Goal: Leave review/rating: Share an evaluation or opinion about a product, service, or content

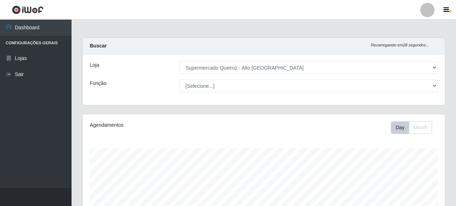
select select "496"
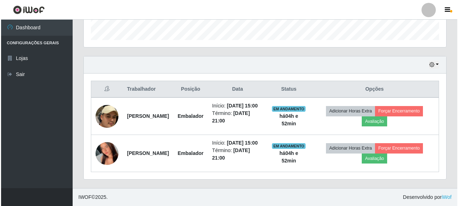
scroll to position [149, 363]
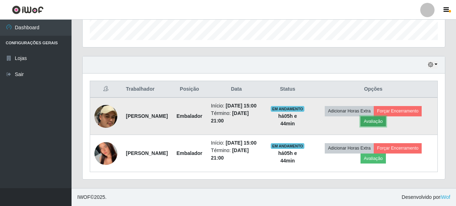
click at [380, 117] on button "Avaliação" at bounding box center [373, 122] width 25 height 10
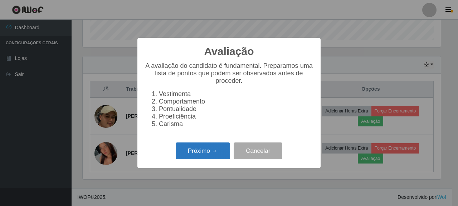
click at [201, 157] on button "Próximo →" at bounding box center [203, 151] width 54 height 17
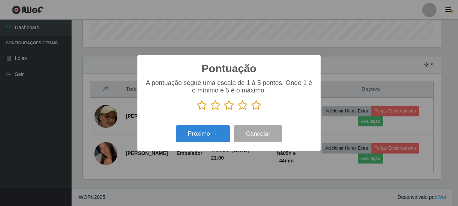
scroll to position [357707, 357498]
click at [257, 105] on icon at bounding box center [256, 105] width 10 height 11
click at [251, 111] on input "radio" at bounding box center [251, 111] width 0 height 0
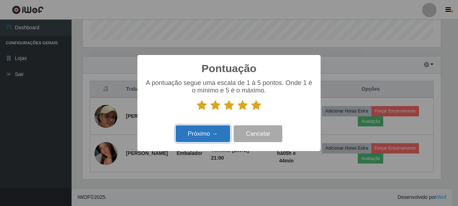
click at [217, 139] on button "Próximo →" at bounding box center [203, 134] width 54 height 17
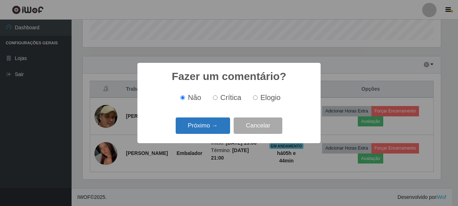
click at [207, 132] on button "Próximo →" at bounding box center [203, 126] width 54 height 17
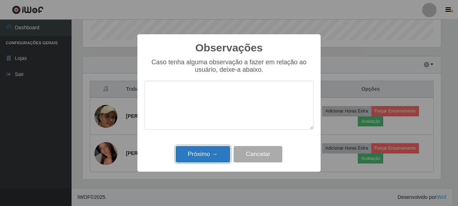
click at [219, 152] on button "Próximo →" at bounding box center [203, 154] width 54 height 17
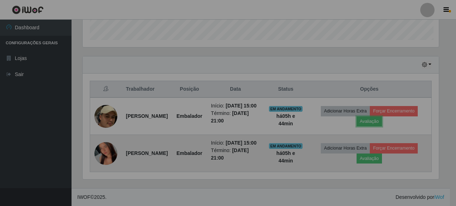
scroll to position [149, 363]
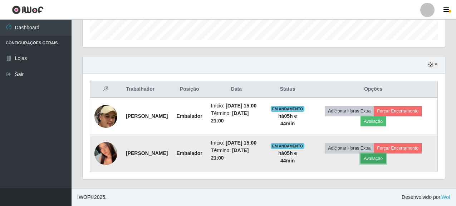
click at [386, 155] on button "Avaliação" at bounding box center [373, 159] width 25 height 10
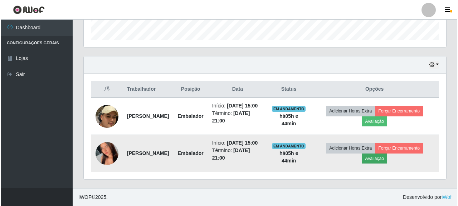
scroll to position [149, 358]
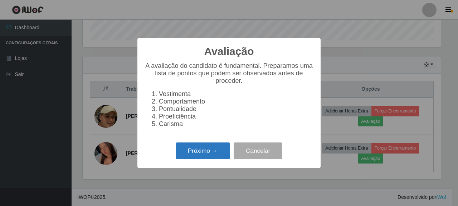
click at [219, 154] on button "Próximo →" at bounding box center [203, 151] width 54 height 17
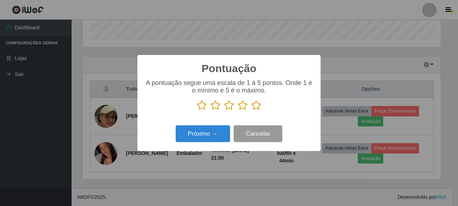
scroll to position [357707, 357498]
click at [258, 106] on icon at bounding box center [256, 105] width 10 height 11
click at [251, 111] on input "radio" at bounding box center [251, 111] width 0 height 0
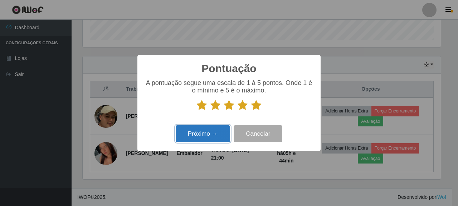
click at [217, 134] on button "Próximo →" at bounding box center [203, 134] width 54 height 17
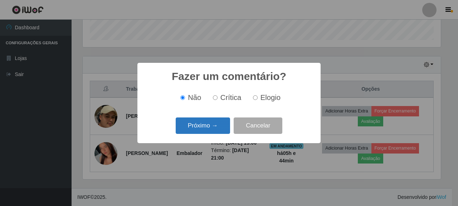
click at [196, 132] on button "Próximo →" at bounding box center [203, 126] width 54 height 17
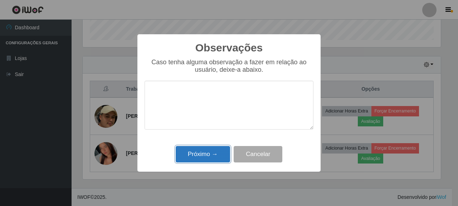
click at [203, 149] on button "Próximo →" at bounding box center [203, 154] width 54 height 17
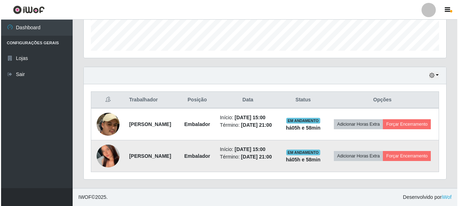
scroll to position [216, 0]
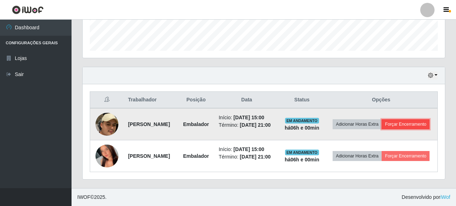
click at [385, 123] on button "Forçar Encerramento" at bounding box center [406, 125] width 48 height 10
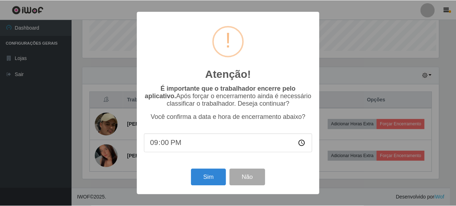
scroll to position [149, 358]
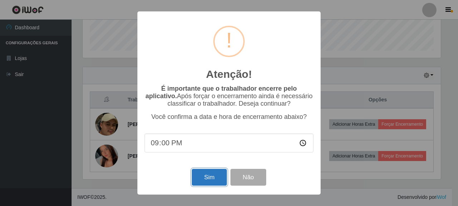
click at [202, 183] on button "Sim" at bounding box center [209, 177] width 35 height 17
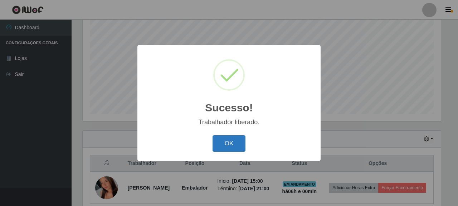
click at [234, 144] on button "OK" at bounding box center [229, 144] width 33 height 17
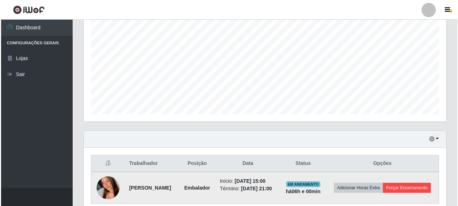
scroll to position [149, 363]
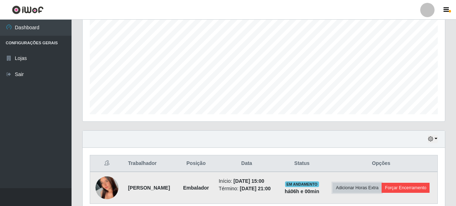
drag, startPoint x: 389, startPoint y: 189, endPoint x: 390, endPoint y: 195, distance: 5.4
click at [390, 195] on td "Adicionar Horas Extra Forçar Encerramento" at bounding box center [381, 188] width 113 height 32
click at [390, 193] on button "Forçar Encerramento" at bounding box center [406, 188] width 48 height 10
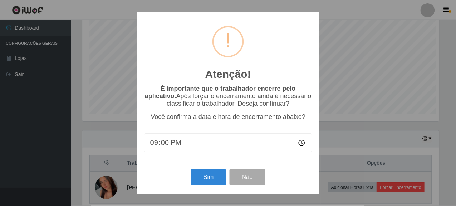
scroll to position [149, 358]
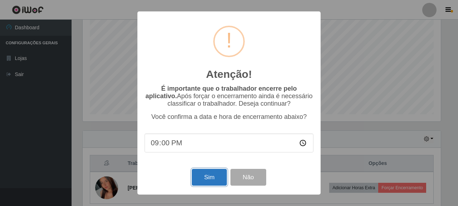
click at [209, 175] on button "Sim" at bounding box center [209, 177] width 35 height 17
